Goal: Check status

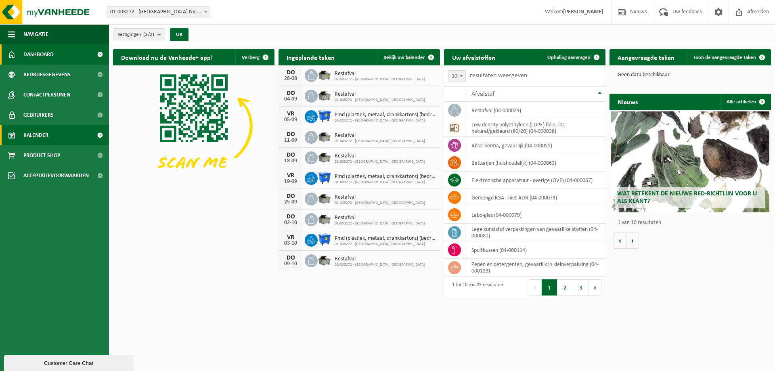
click at [42, 134] on span "Kalender" at bounding box center [35, 135] width 25 height 20
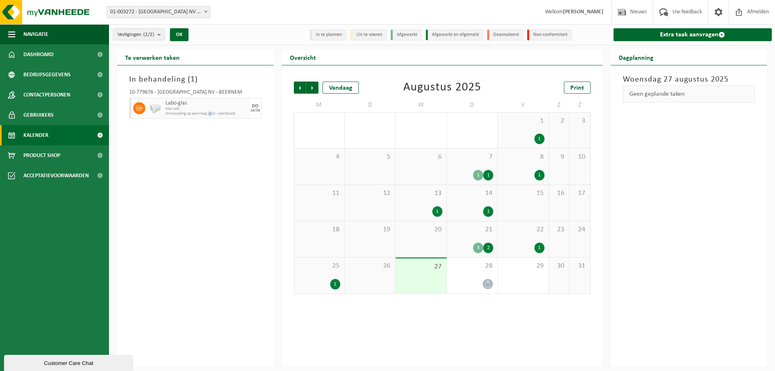
click at [211, 232] on div "In behandeling ( 1 ) 10-779676 - BELGOSUC NV - BEERNEM Labo-glas KGA colli Omwi…" at bounding box center [195, 216] width 157 height 302
click at [196, 139] on div "In behandeling ( 1 ) 10-779676 - BELGOSUC NV - BEERNEM Labo-glas KGA colli Omwi…" at bounding box center [195, 216] width 157 height 302
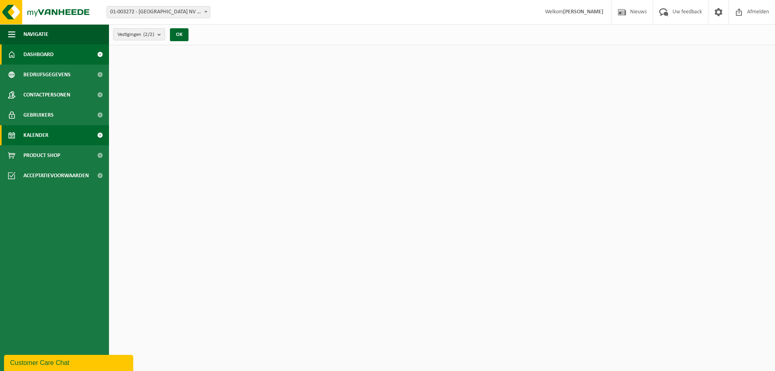
click at [62, 132] on link "Kalender" at bounding box center [54, 135] width 109 height 20
